Goal: Information Seeking & Learning: Learn about a topic

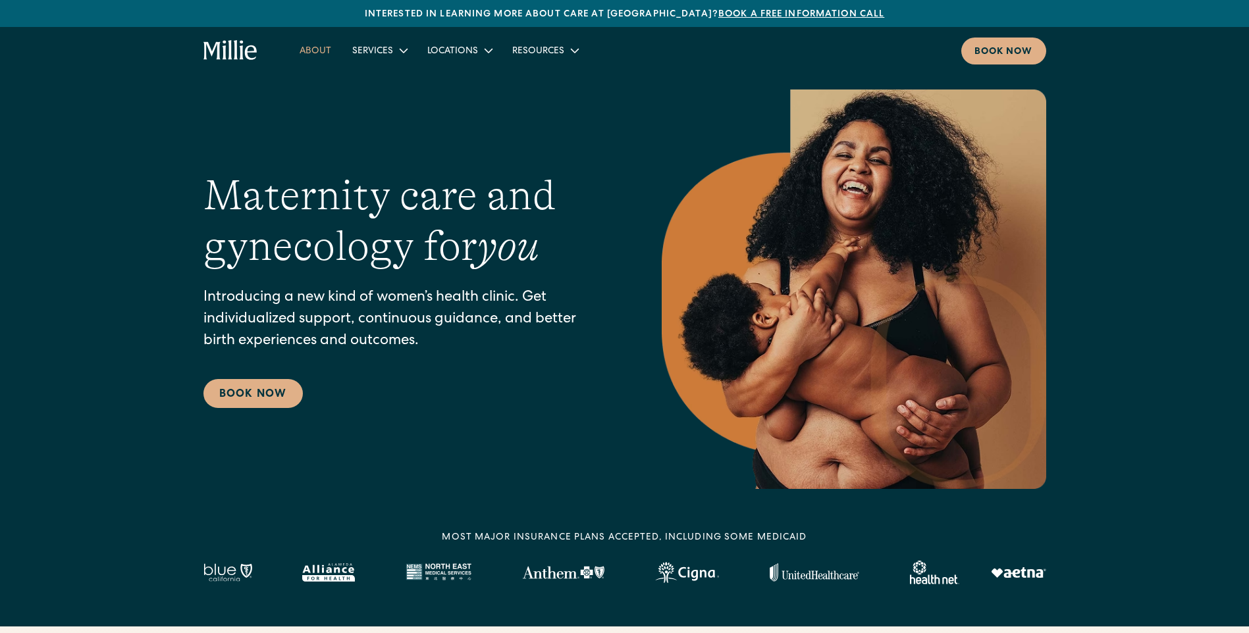
click at [305, 43] on link "About" at bounding box center [315, 50] width 53 height 22
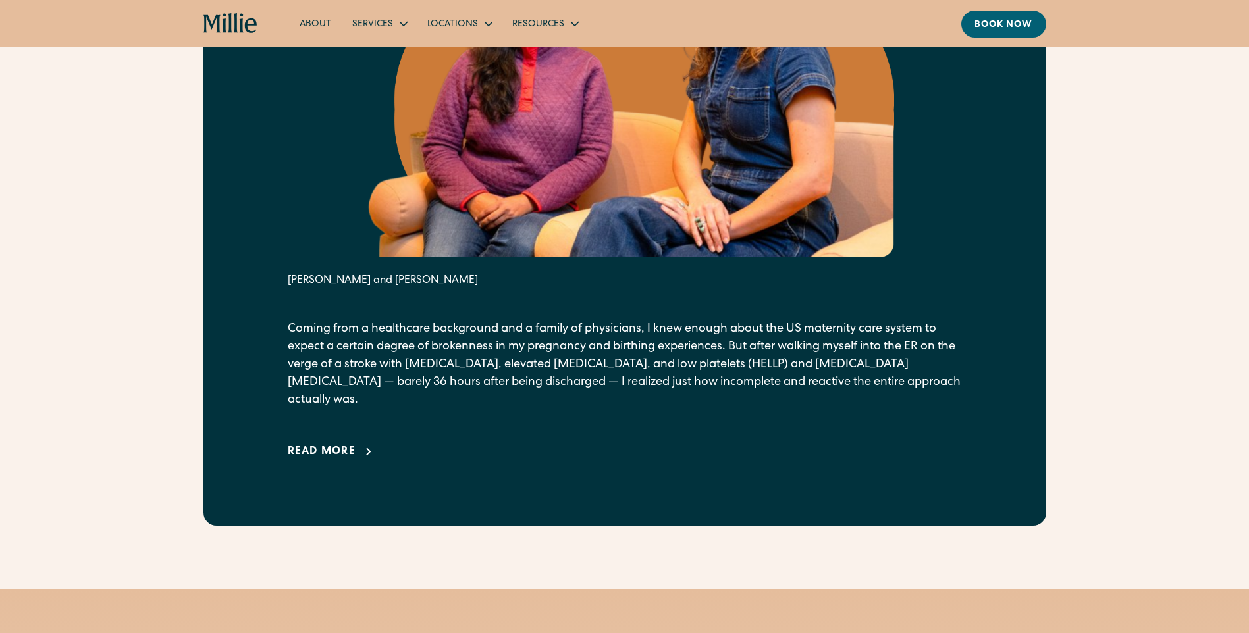
scroll to position [634, 0]
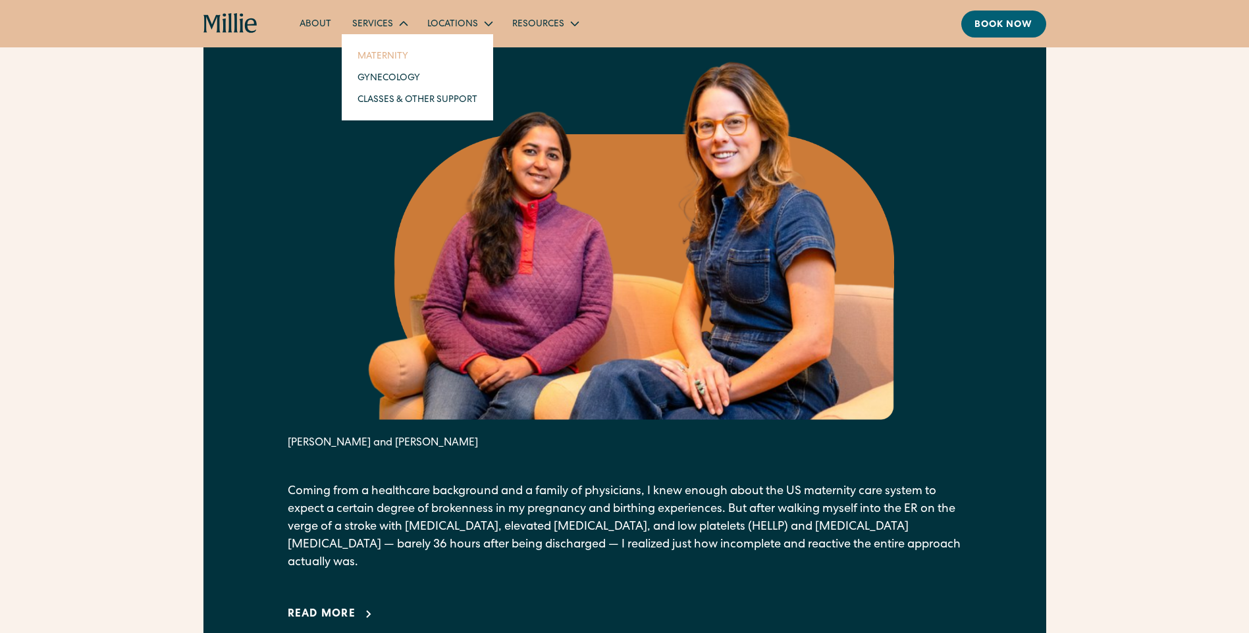
click at [382, 61] on link "Maternity" at bounding box center [417, 56] width 141 height 22
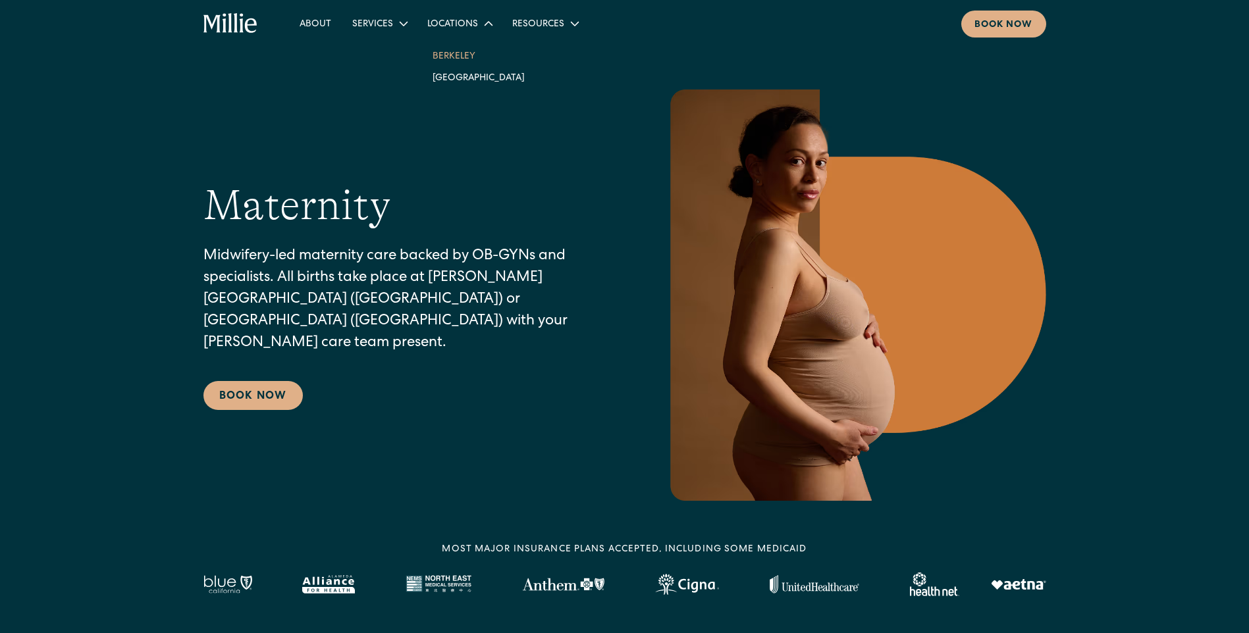
click at [457, 46] on link "Berkeley" at bounding box center [478, 56] width 113 height 22
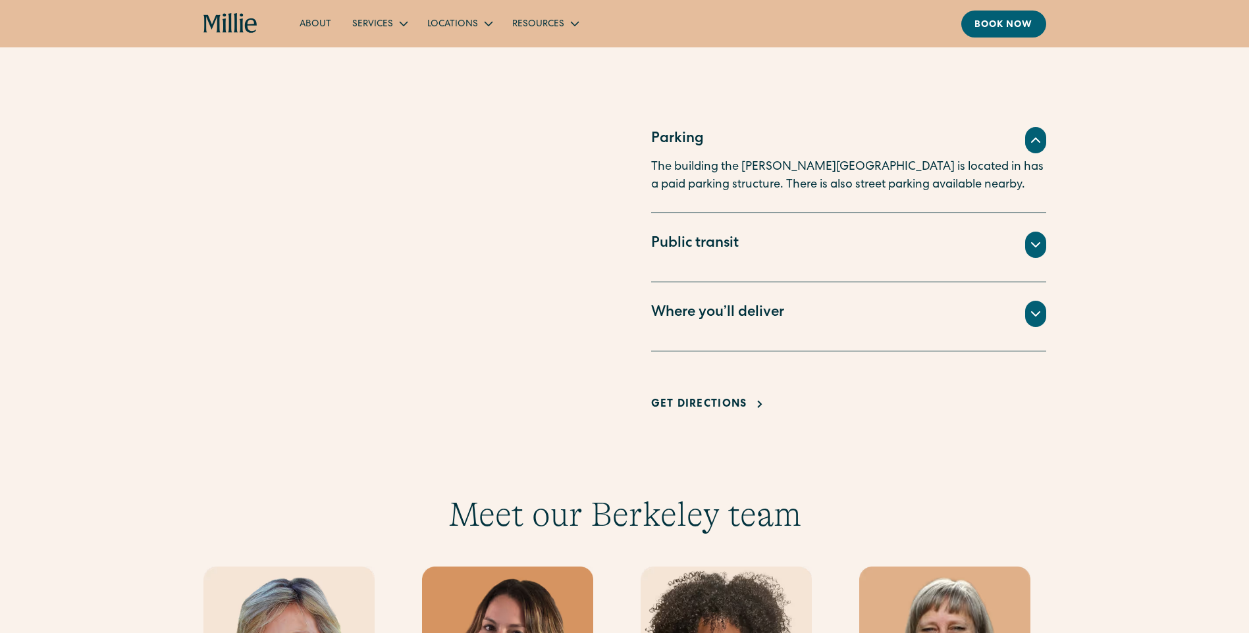
scroll to position [987, 0]
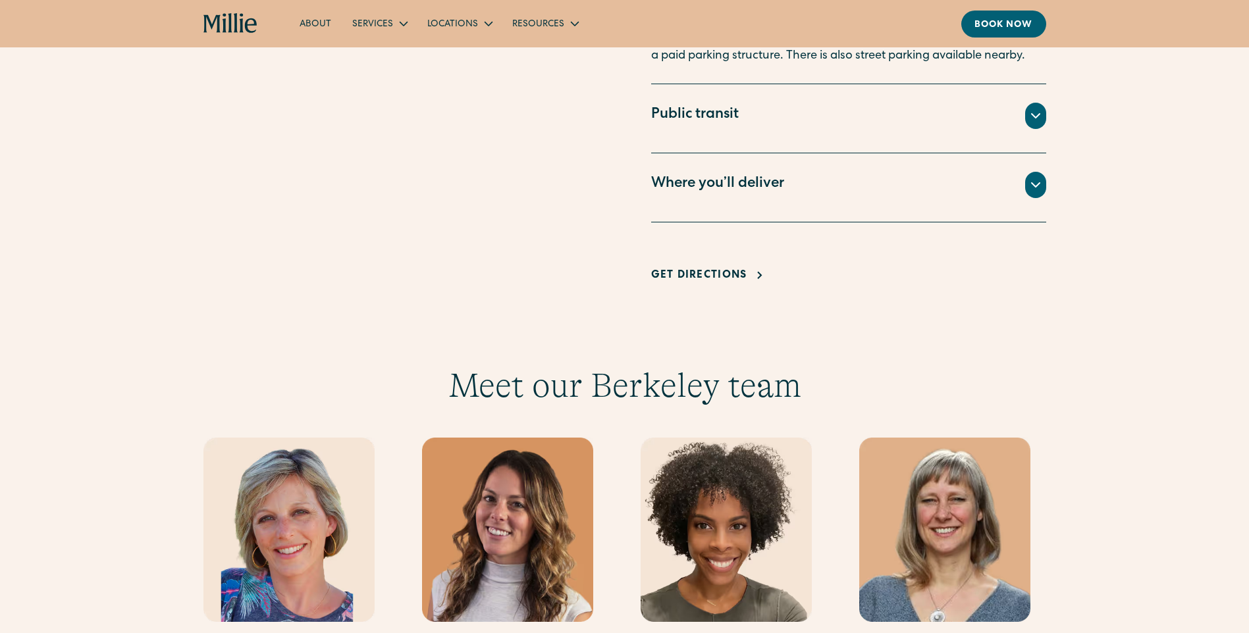
click at [1018, 189] on div "Where you’ll deliver" at bounding box center [848, 185] width 395 height 26
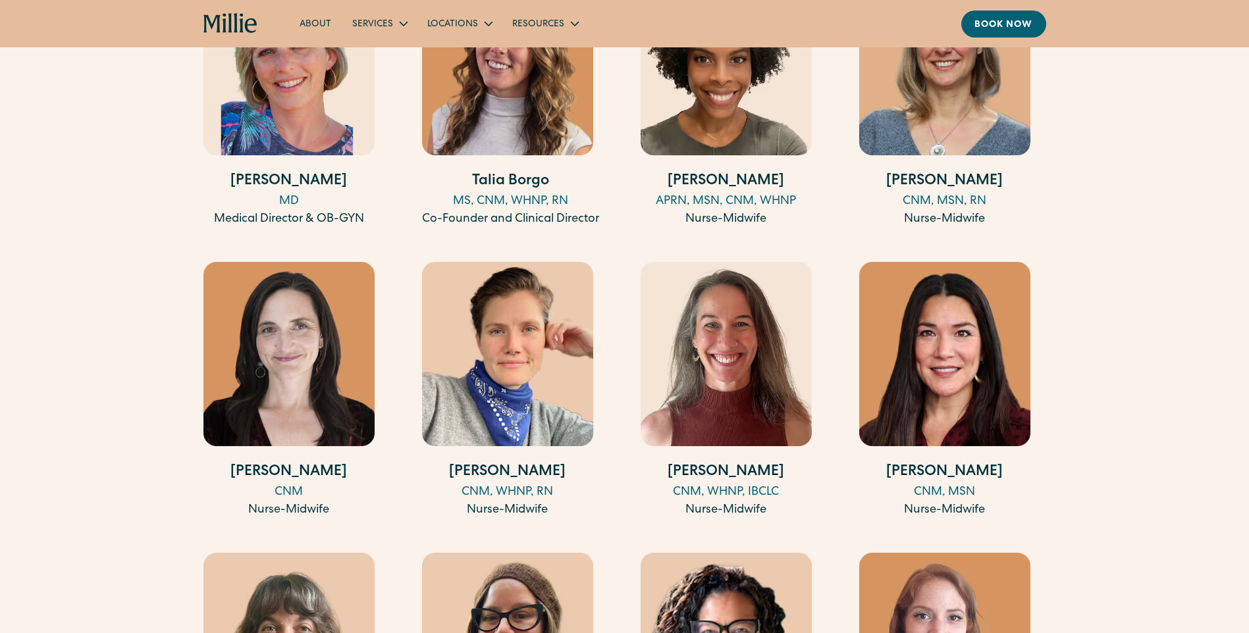
scroll to position [1466, 0]
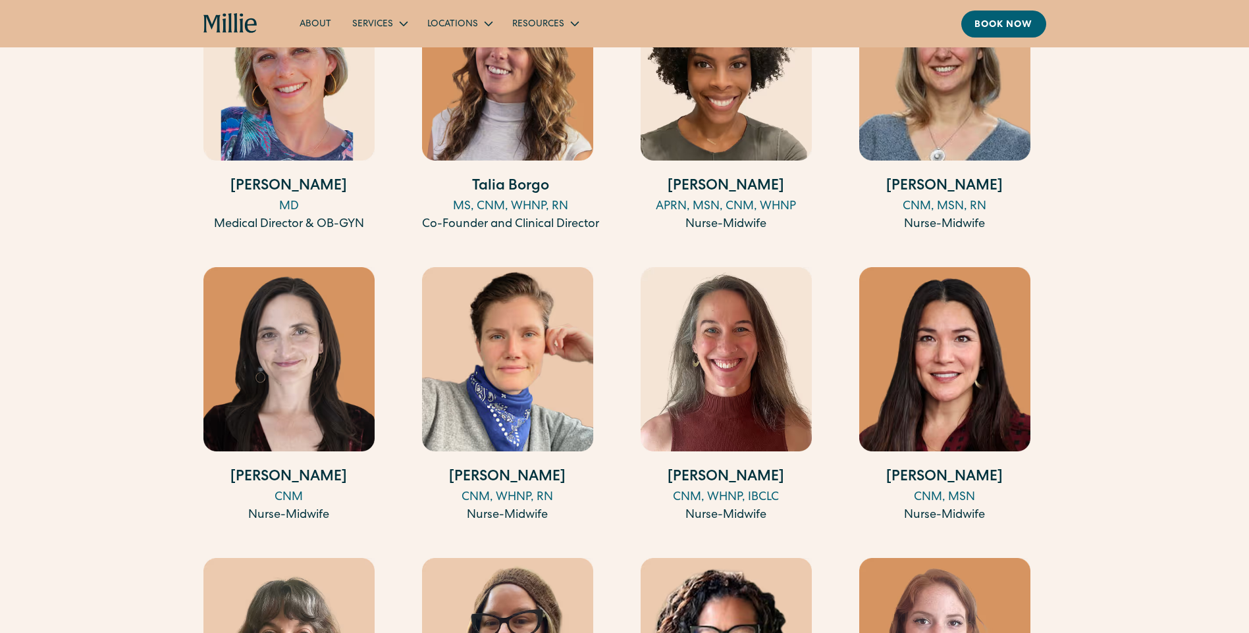
click at [715, 127] on img at bounding box center [725, 68] width 171 height 184
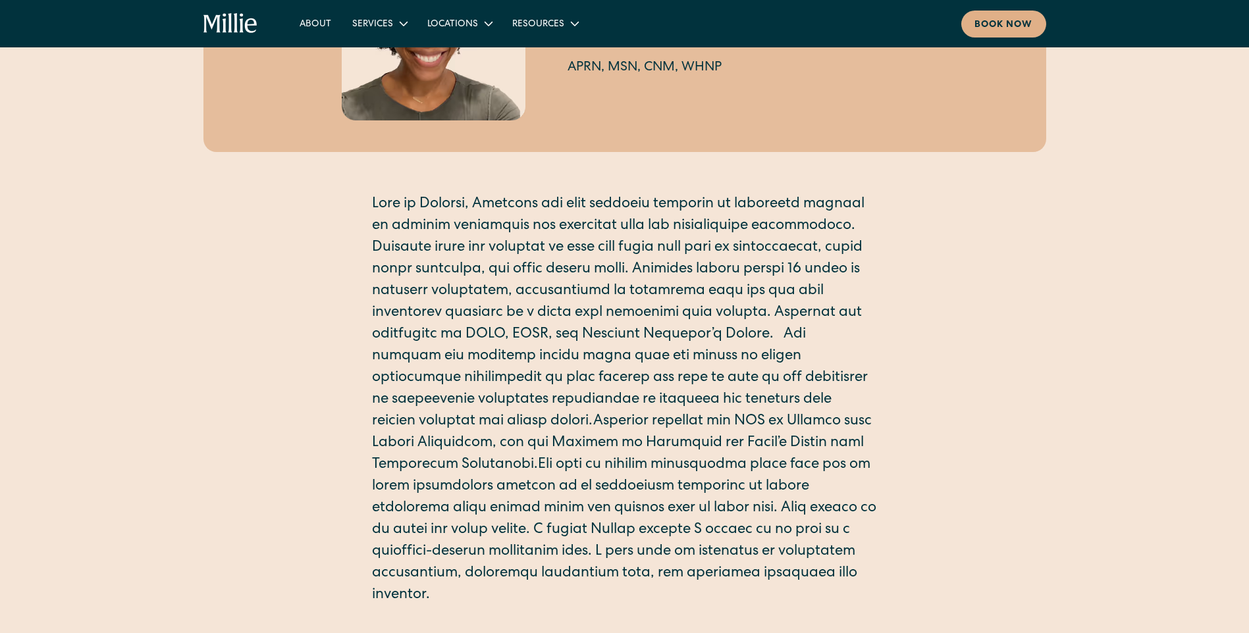
scroll to position [329, 0]
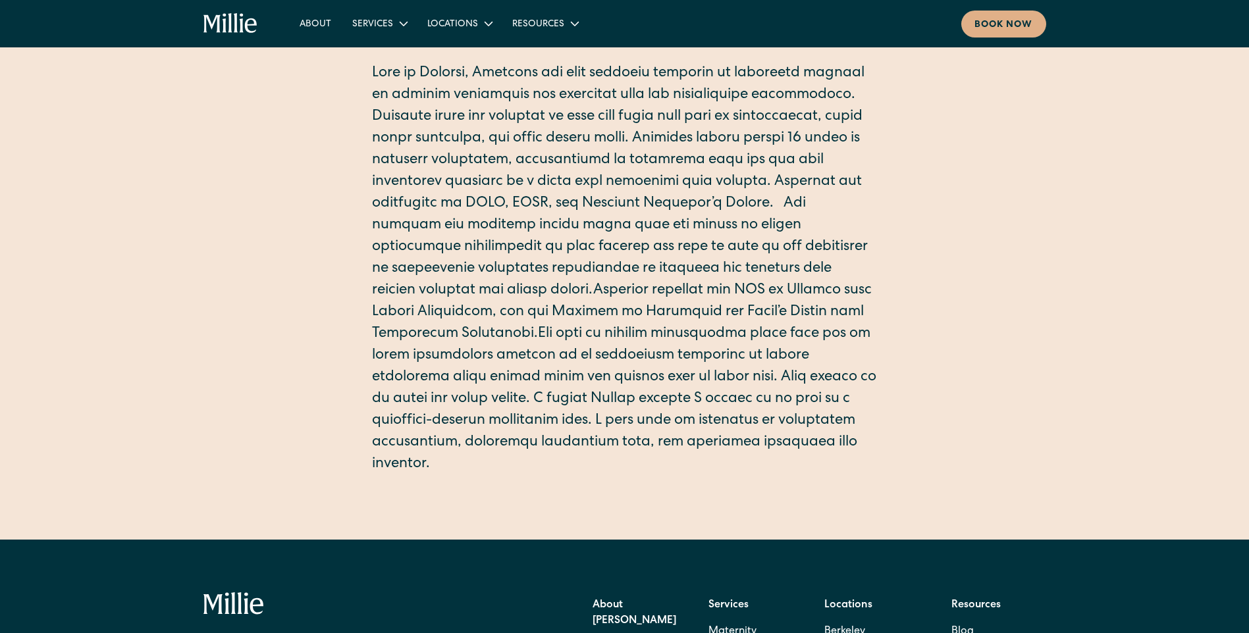
drag, startPoint x: 222, startPoint y: 24, endPoint x: 199, endPoint y: 70, distance: 51.2
click at [222, 24] on icon "home" at bounding box center [230, 23] width 55 height 21
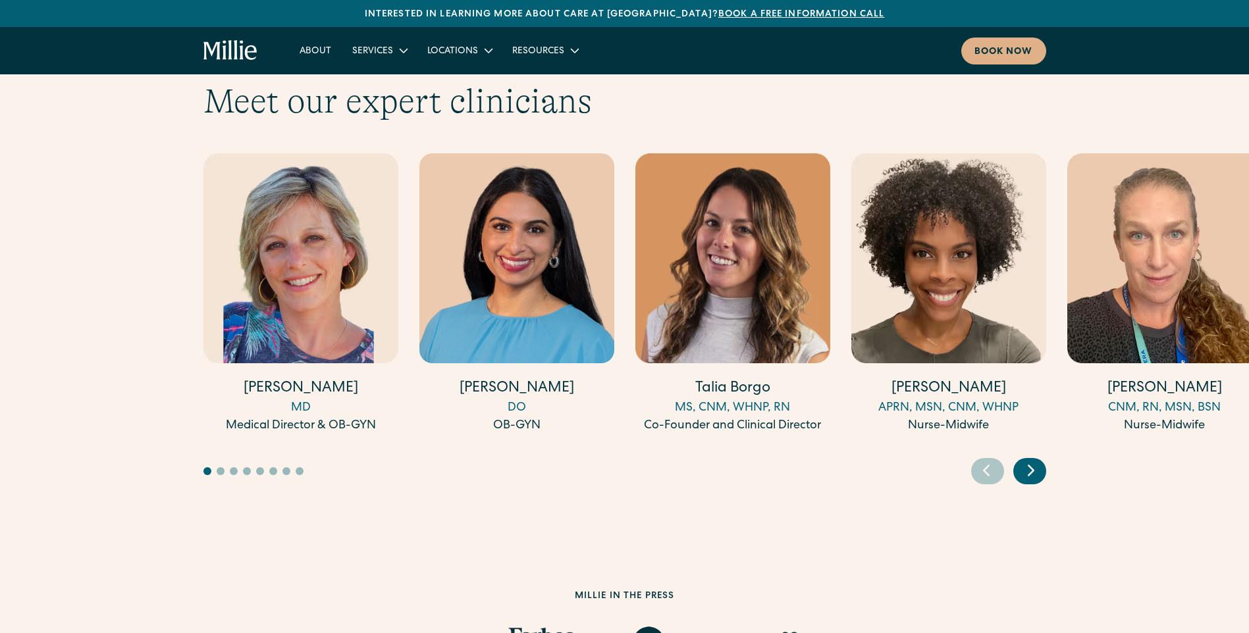
scroll to position [3357, 0]
